Goal: Contribute content: Add original content to the website for others to see

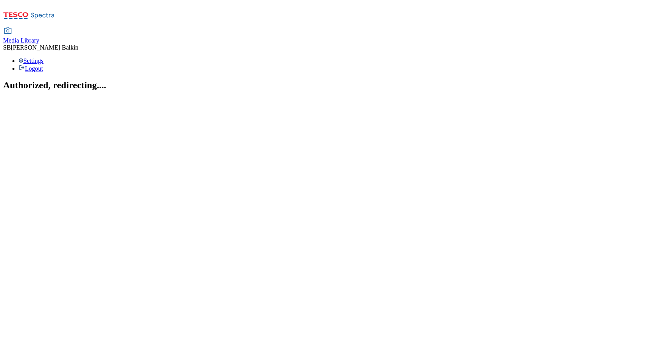
click at [39, 37] on span "Media Library" at bounding box center [21, 40] width 36 height 7
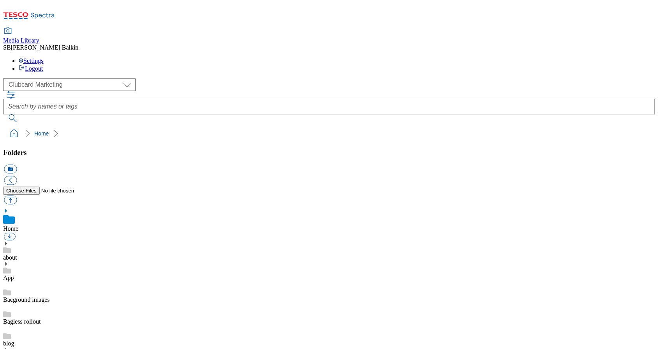
scroll to position [1, 0]
click at [73, 78] on select "Clubcard Marketing Dotcom UK FnF Stores GHS Marketing [GEOGRAPHIC_DATA] GHS Pro…" at bounding box center [69, 84] width 133 height 12
select select "flare-ghs-mktg"
click at [7, 344] on use at bounding box center [6, 346] width 2 height 4
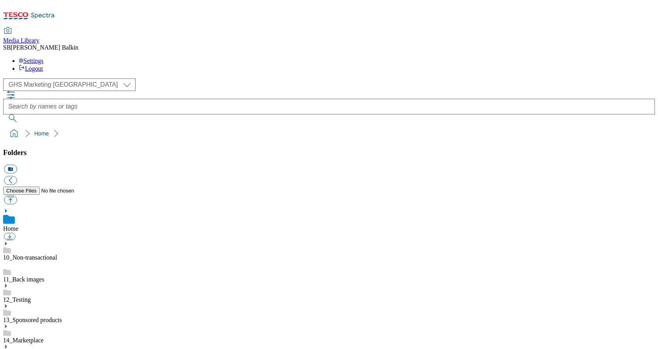
scroll to position [210, 0]
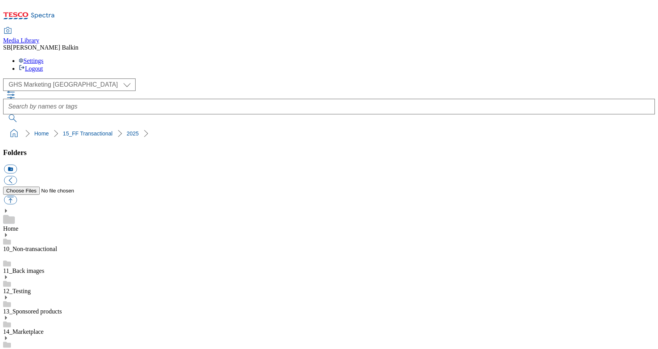
scroll to position [87, 0]
click at [17, 165] on button "icon_new_folder" at bounding box center [10, 169] width 13 height 9
type input "2525"
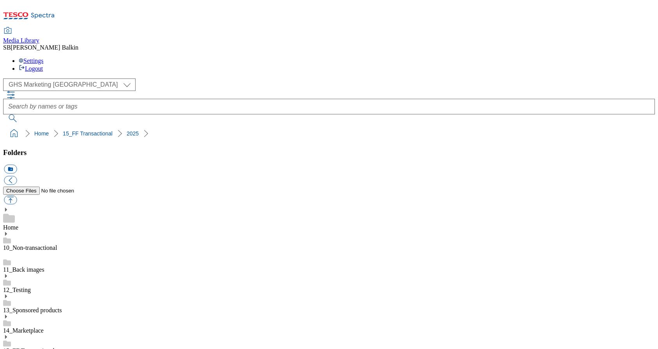
click at [17, 165] on button "icon_new_folder" at bounding box center [10, 169] width 13 height 9
type input "Co-ords"
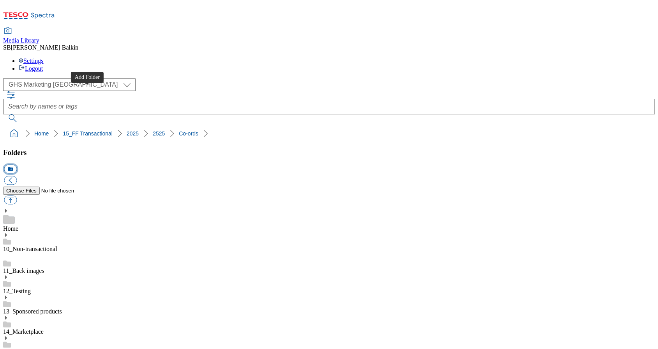
click at [17, 165] on button "icon_new_folder" at bounding box center [10, 169] width 13 height 9
type input "BL"
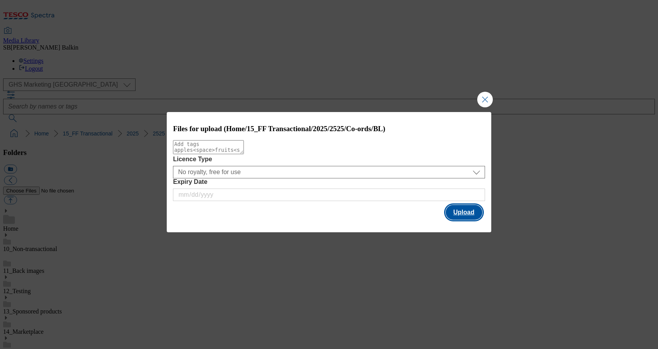
click at [459, 215] on button "Upload" at bounding box center [464, 212] width 37 height 15
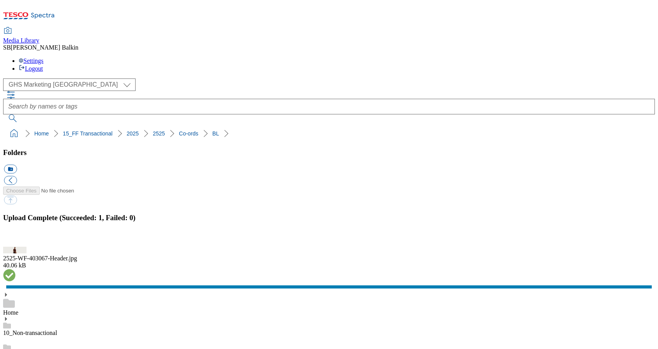
click at [17, 165] on button "icon_new_folder" at bounding box center [10, 169] width 13 height 9
type input "Latest"
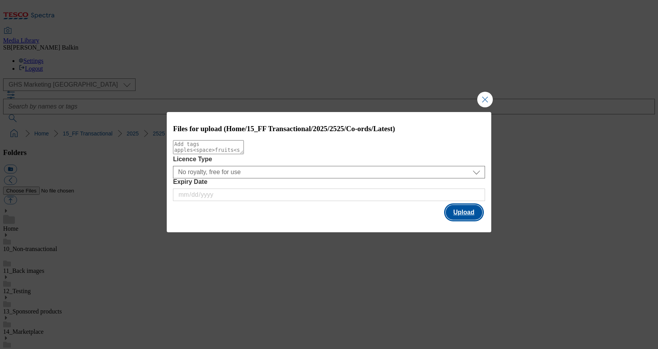
click at [460, 213] on button "Upload" at bounding box center [464, 212] width 37 height 15
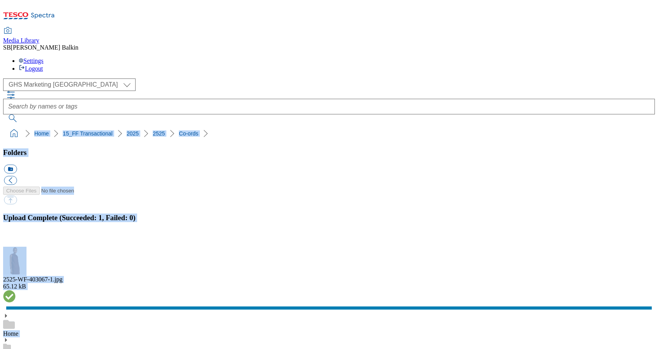
drag, startPoint x: 4, startPoint y: 80, endPoint x: 166, endPoint y: 81, distance: 163.0
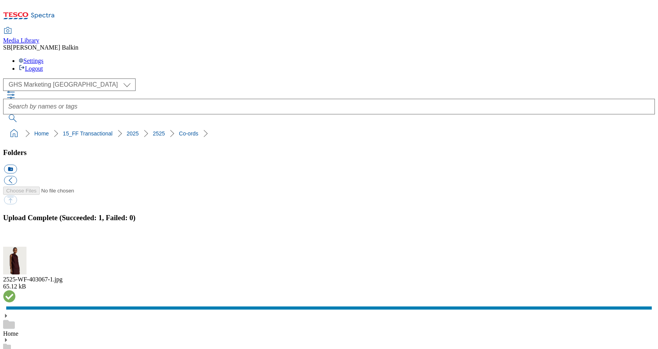
click at [194, 126] on ol "Home 15_FF Transactional 2025 2525 Co-ords" at bounding box center [332, 133] width 648 height 15
drag, startPoint x: 3, startPoint y: 65, endPoint x: 175, endPoint y: 74, distance: 171.8
click at [175, 78] on div "( optional ) Clubcard Marketing Dotcom UK FnF Stores GHS Marketing UK GHS Produ…" at bounding box center [329, 109] width 652 height 62
copy ol "Home 15_FF Transactional 2025 2525 Co-ords"
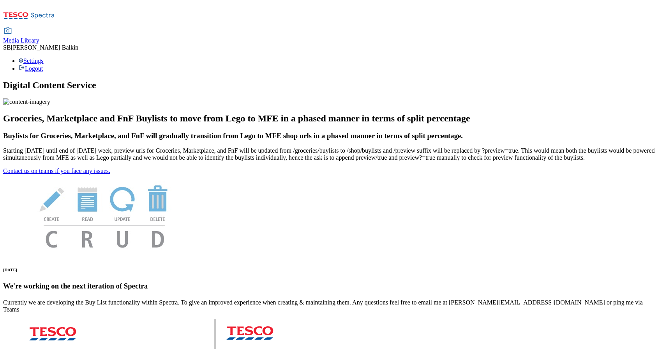
click at [39, 37] on span "Media Library" at bounding box center [21, 40] width 36 height 7
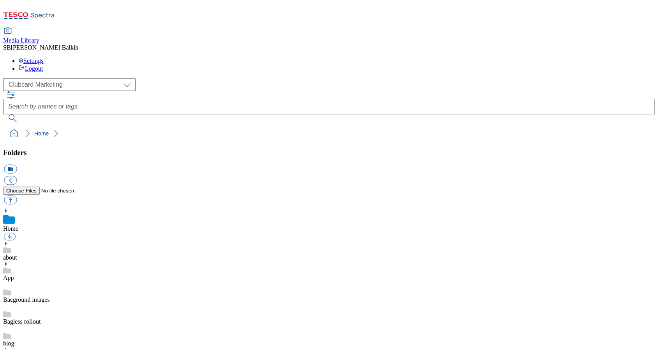
scroll to position [1, 0]
click at [59, 78] on select "Clubcard Marketing Dotcom UK FnF Stores GHS Marketing [GEOGRAPHIC_DATA] GHS Pro…" at bounding box center [69, 84] width 133 height 12
select select "flare-ghs-mktg"
click at [9, 343] on icon at bounding box center [5, 345] width 5 height 5
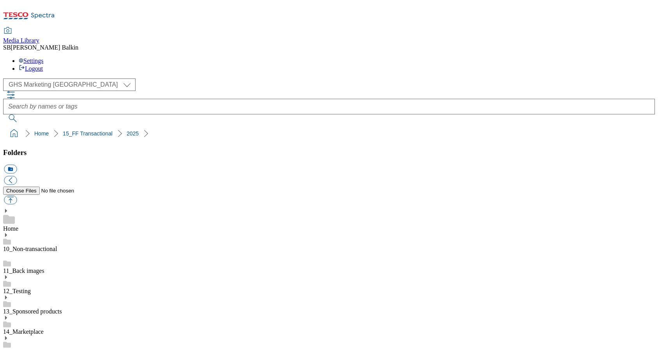
click at [17, 165] on button "icon_new_folder" at bounding box center [10, 169] width 13 height 9
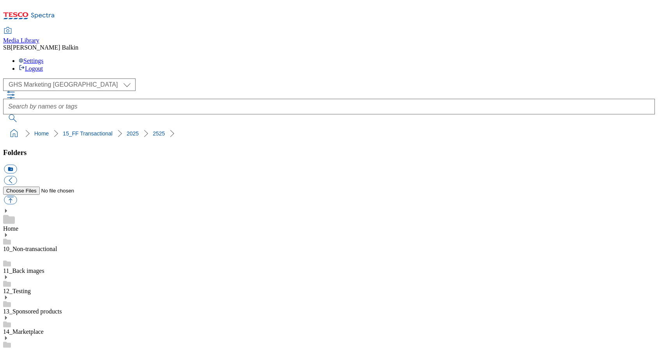
type input "Capsule BL"
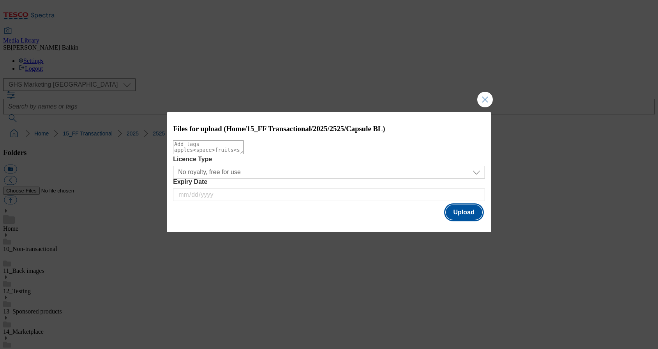
click at [473, 215] on button "Upload" at bounding box center [464, 212] width 37 height 15
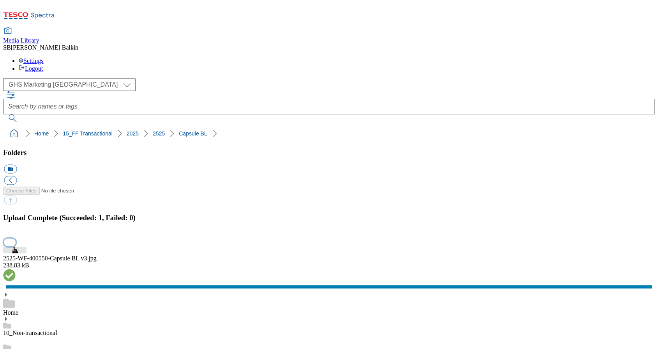
click at [16, 238] on button "button" at bounding box center [10, 241] width 12 height 7
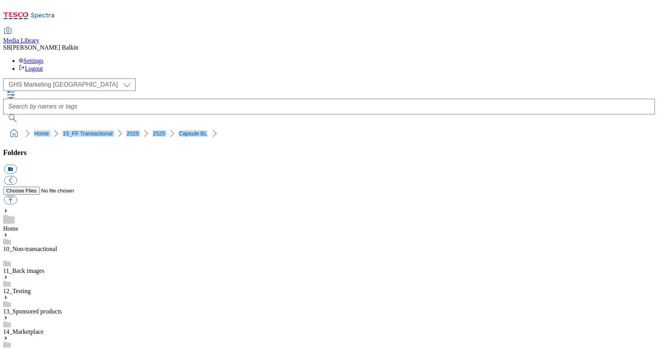
drag, startPoint x: 4, startPoint y: 77, endPoint x: 176, endPoint y: 80, distance: 172.3
click at [176, 126] on nav "Home 15_FF Transactional 2025 2525 Capsule BL" at bounding box center [329, 133] width 652 height 15
copy ol "Home 15_FF Transactional 2025 2525 Capsule BL"
